Goal: Find specific page/section: Find specific page/section

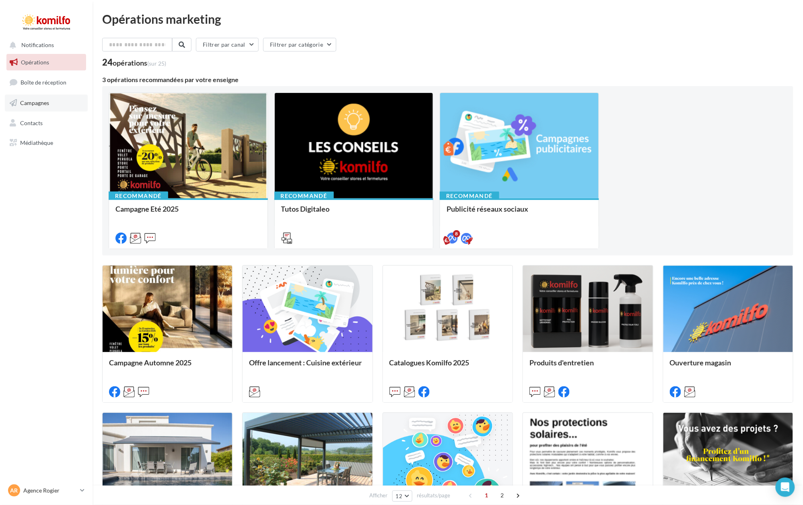
click at [47, 103] on span "Campagnes" at bounding box center [34, 102] width 29 height 7
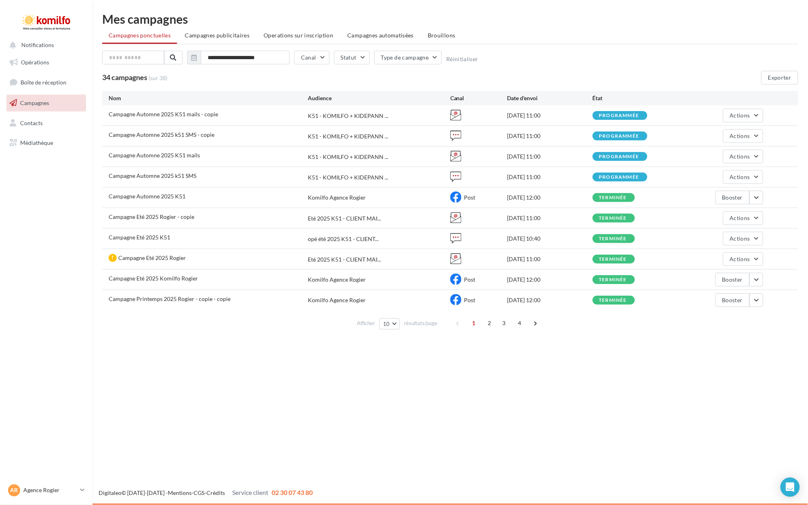
click at [224, 35] on span "Campagnes publicitaires" at bounding box center [217, 35] width 65 height 7
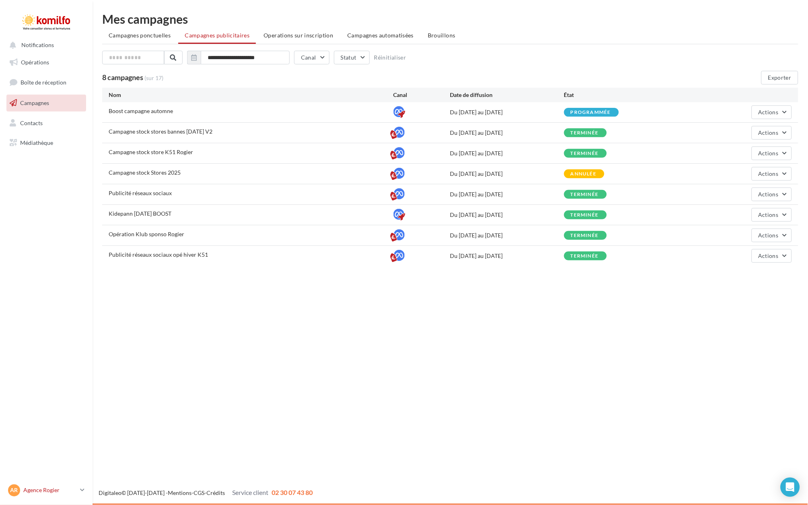
click at [81, 490] on icon at bounding box center [82, 490] width 4 height 7
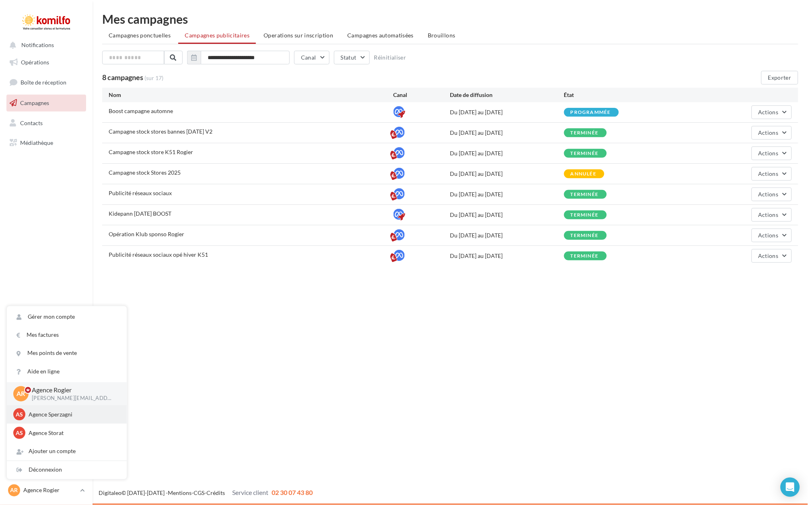
click at [66, 410] on div "AS Agence Sperzagni agence_sperzagni" at bounding box center [66, 415] width 107 height 12
